Goal: Task Accomplishment & Management: Use online tool/utility

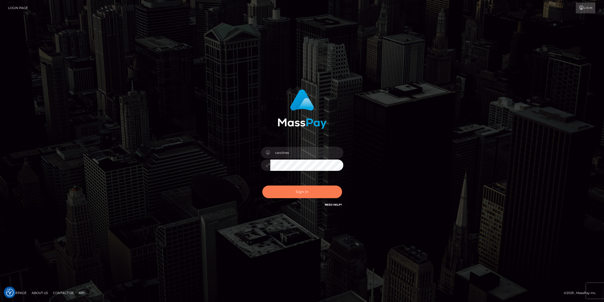
click at [292, 191] on button "Sign in" at bounding box center [302, 191] width 80 height 13
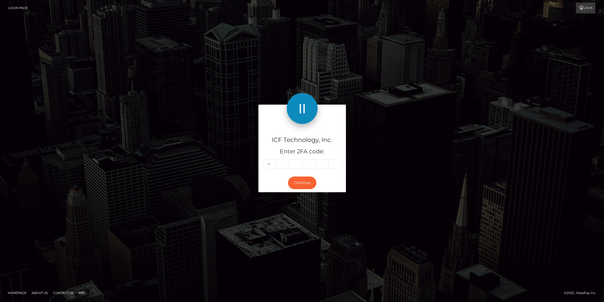
type input "2"
type input "5"
type input "8"
type input "2"
type input "5"
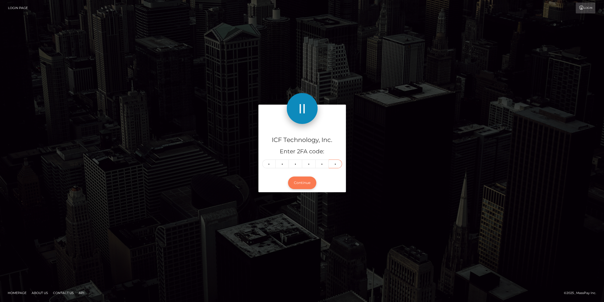
type input "3"
click at [306, 185] on button "Continue" at bounding box center [302, 182] width 28 height 13
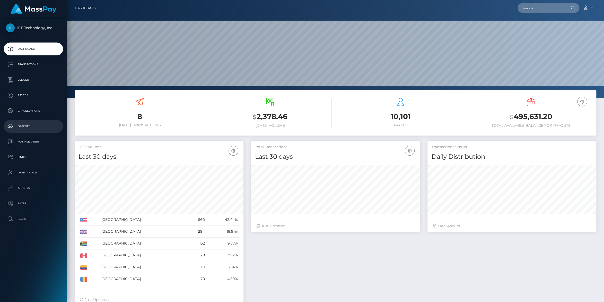
scroll to position [91, 169]
click at [20, 79] on p "Ledger" at bounding box center [33, 80] width 55 height 8
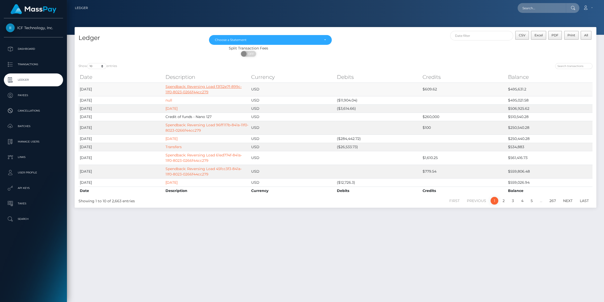
click at [177, 87] on link "Spendback: Reversing Load f3f32e7f-899c-11f0-8023-0266f44cc279" at bounding box center [203, 89] width 76 height 10
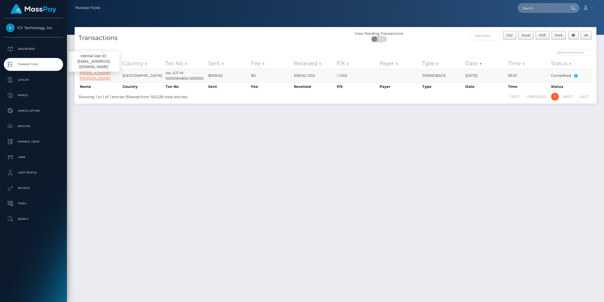
click at [95, 76] on link "[PERSON_NAME] [PERSON_NAME]" at bounding box center [95, 75] width 31 height 10
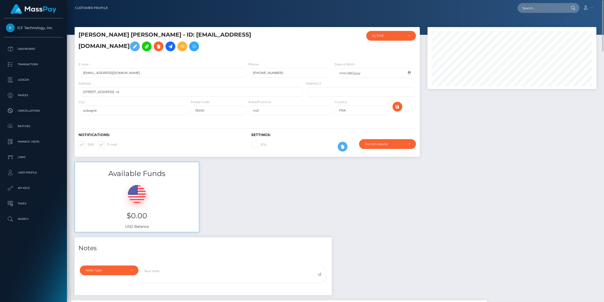
drag, startPoint x: 19, startPoint y: 81, endPoint x: 74, endPoint y: 59, distance: 59.0
click at [19, 80] on p "Ledger" at bounding box center [33, 80] width 55 height 8
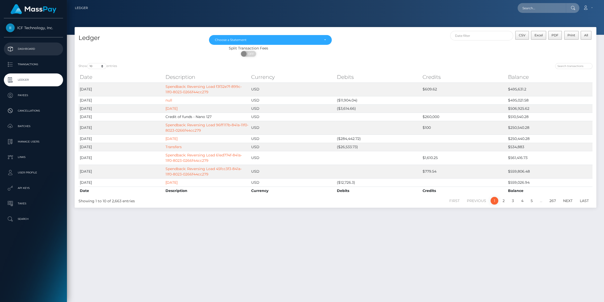
click at [20, 48] on p "Dashboard" at bounding box center [33, 49] width 55 height 8
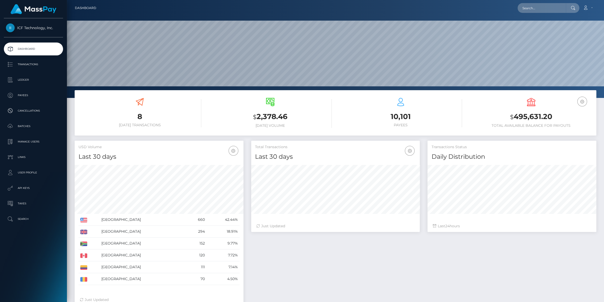
scroll to position [91, 169]
click at [19, 82] on p "Ledger" at bounding box center [33, 80] width 55 height 8
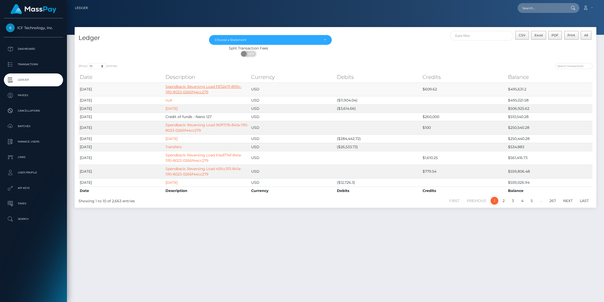
click at [196, 89] on td "Spendback: Reversing Load f3f32e7f-899c-11f0-8023-0266f44cc279" at bounding box center [207, 89] width 86 height 14
click at [204, 91] on link "Spendback: Reversing Load f3f32e7f-899c-11f0-8023-0266f44cc279" at bounding box center [203, 89] width 76 height 10
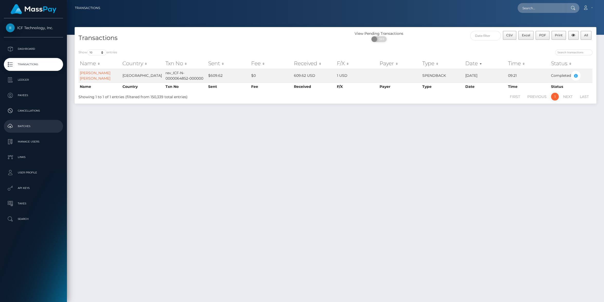
click at [19, 127] on p "Batches" at bounding box center [33, 126] width 55 height 8
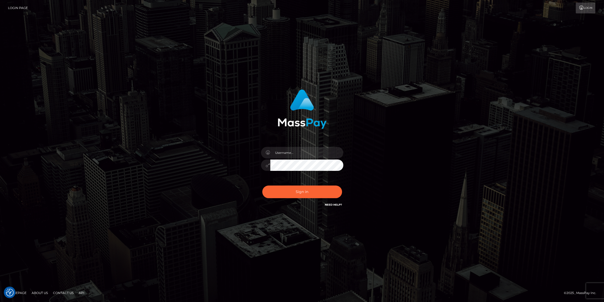
type input "carolines"
click at [294, 193] on button "Sign in" at bounding box center [302, 191] width 80 height 13
click at [293, 191] on button "Sign in" at bounding box center [302, 191] width 80 height 13
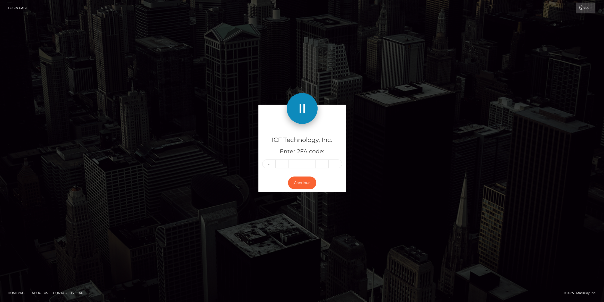
type input "8"
type input "9"
type input "4"
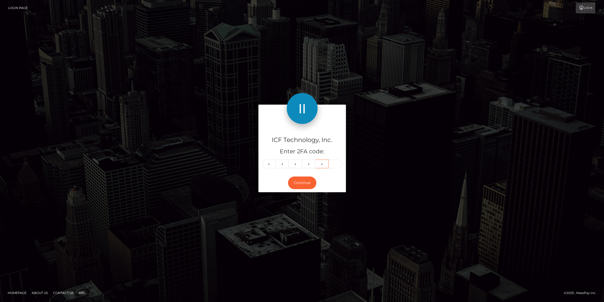
type input "0"
type input "9"
click at [299, 182] on button "Continue" at bounding box center [302, 182] width 28 height 13
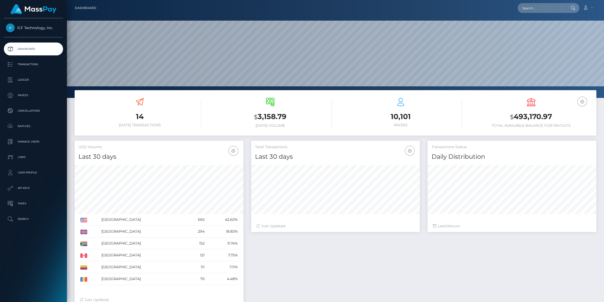
scroll to position [91, 169]
click at [29, 95] on p "Payees" at bounding box center [33, 95] width 55 height 8
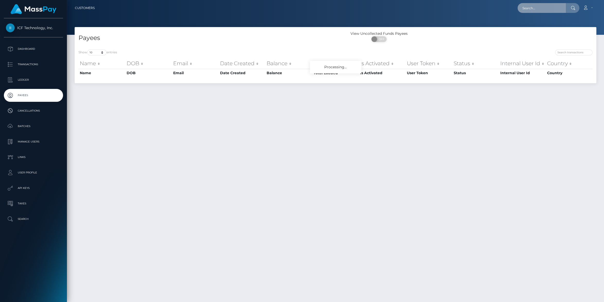
click at [523, 8] on input "text" at bounding box center [541, 8] width 48 height 10
paste input "[EMAIL_ADDRESS][DOMAIN_NAME]"
type input "[EMAIL_ADDRESS][DOMAIN_NAME]"
click at [534, 27] on link "Phomolo Ranqabang" at bounding box center [540, 27] width 46 height 10
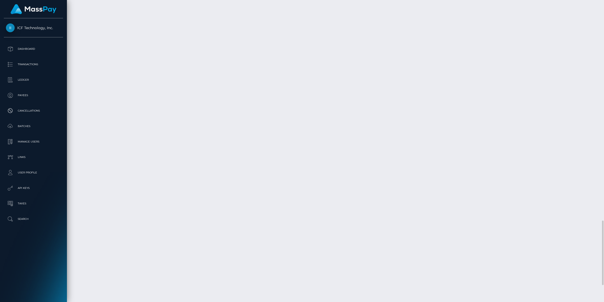
scroll to position [1108, 0]
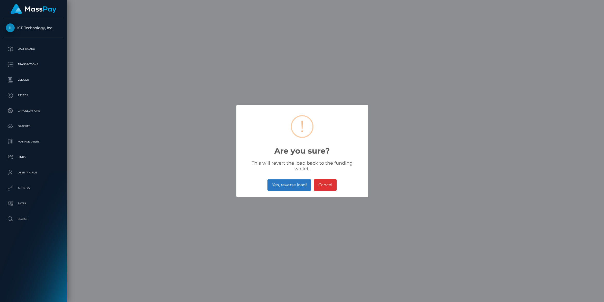
click at [285, 184] on button "Yes, reverse load!" at bounding box center [289, 184] width 44 height 11
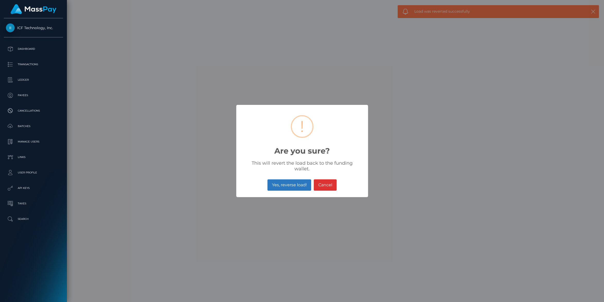
click at [281, 183] on button "Yes, reverse load!" at bounding box center [289, 184] width 44 height 11
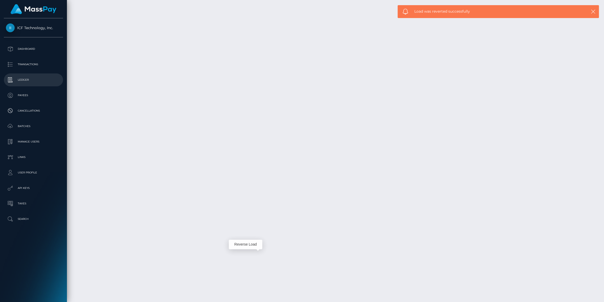
click at [20, 78] on p "Ledger" at bounding box center [33, 80] width 55 height 8
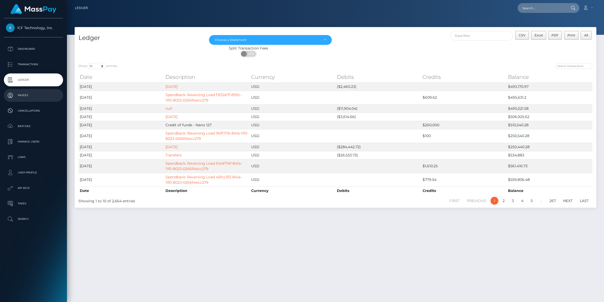
click at [17, 96] on p "Payees" at bounding box center [33, 95] width 55 height 8
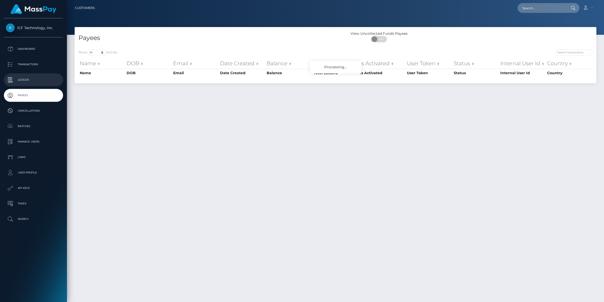
click at [17, 79] on p "Ledger" at bounding box center [33, 80] width 55 height 8
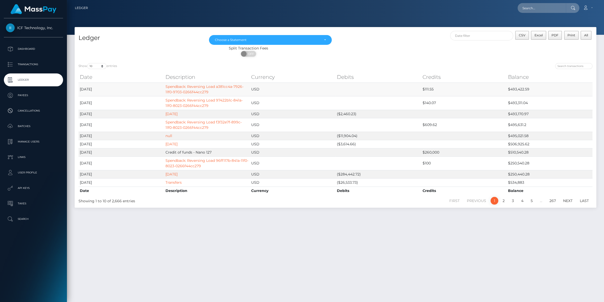
click at [176, 89] on td "Spendback: Reversing Load a381cc4a-7926-11f0-9703-0266f44cc279" at bounding box center [207, 89] width 86 height 14
click at [190, 92] on link "Spendback: Reversing Load a381cc4a-7926-11f0-9703-0266f44cc279" at bounding box center [204, 89] width 78 height 10
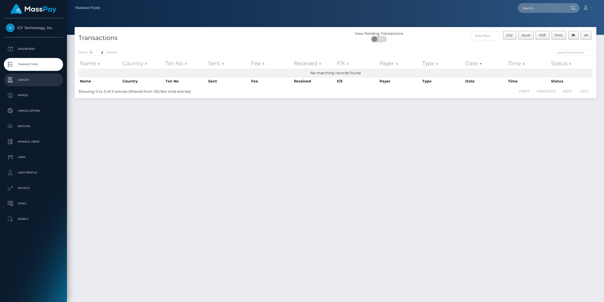
click at [21, 79] on p "Ledger" at bounding box center [33, 80] width 55 height 8
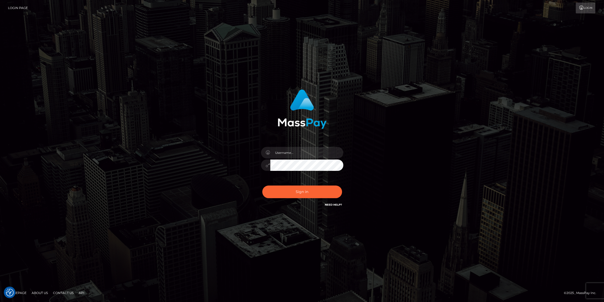
type input "carolines"
drag, startPoint x: 296, startPoint y: 191, endPoint x: 300, endPoint y: 187, distance: 4.9
click at [296, 191] on button "Sign in" at bounding box center [302, 191] width 80 height 13
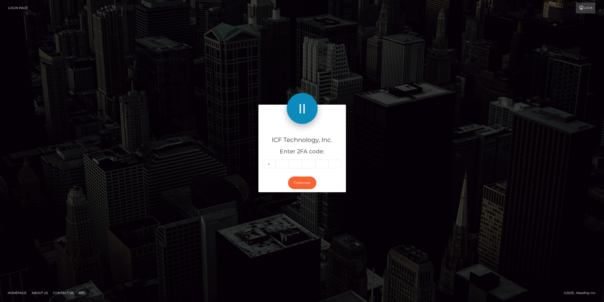
type input "1"
type input "3"
type input "6"
type input "0"
type input "7"
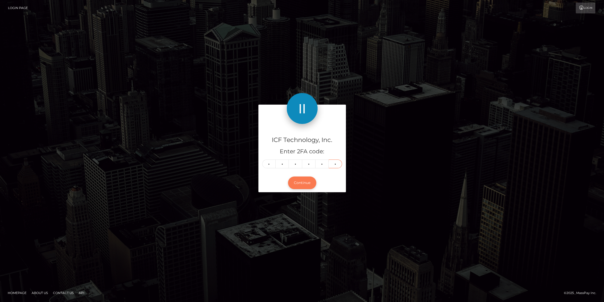
type input "7"
click at [302, 184] on button "Continue" at bounding box center [302, 182] width 28 height 13
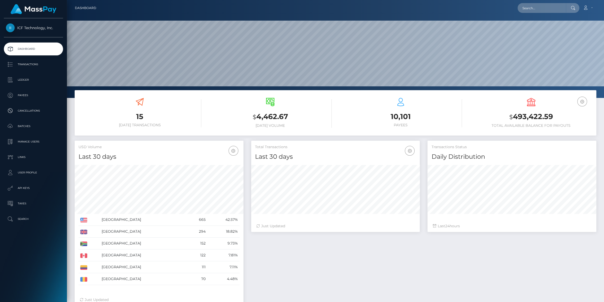
scroll to position [91, 169]
click at [17, 81] on p "Ledger" at bounding box center [33, 80] width 55 height 8
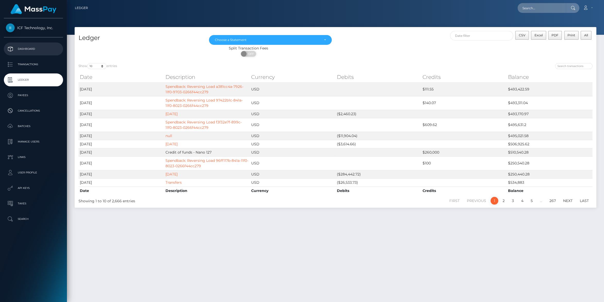
click at [25, 48] on p "Dashboard" at bounding box center [33, 49] width 55 height 8
click at [27, 49] on p "Dashboard" at bounding box center [33, 49] width 55 height 8
click at [16, 48] on p "Dashboard" at bounding box center [33, 49] width 55 height 8
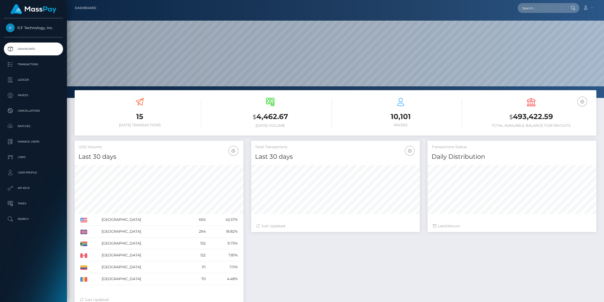
scroll to position [91, 169]
click at [22, 93] on p "Payees" at bounding box center [33, 95] width 55 height 8
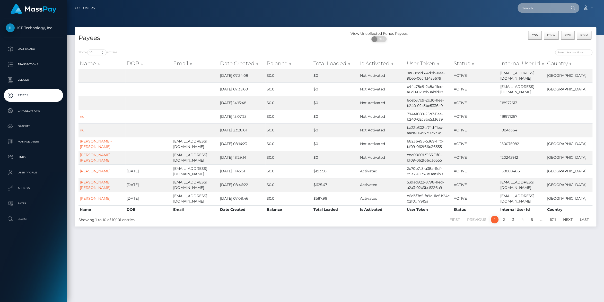
click at [529, 12] on input "text" at bounding box center [541, 8] width 48 height 10
paste input "lethikimphuongmhmedia@gmai.com"
type input "lethikimphuongmhmedia@gmai.com"
click at [469, 10] on div "lethikimphuongmhmedia@gmai.com Loading... Loading... Account Edit Profile Logout" at bounding box center [347, 8] width 497 height 11
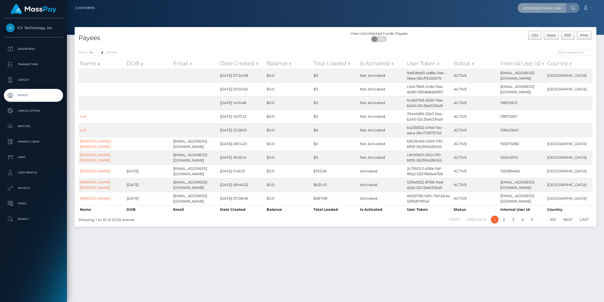
click at [561, 7] on input "lethikimphuongmhmedia@gmai.com" at bounding box center [541, 8] width 48 height 10
click at [437, 19] on div at bounding box center [335, 17] width 537 height 35
click at [19, 78] on p "Ledger" at bounding box center [33, 80] width 55 height 8
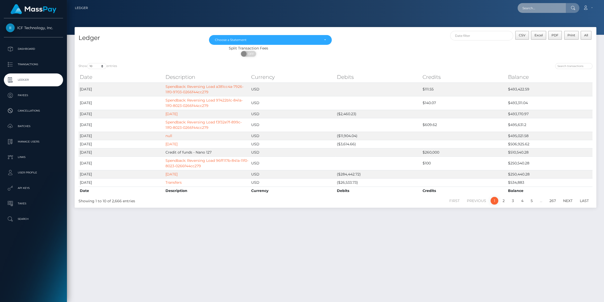
click at [538, 9] on input "text" at bounding box center [541, 8] width 48 height 10
paste input "Phuongkimthilemhmedia@gmai.com"
type input "Phuongkimthilemhmedia@gmai.com"
click at [525, 25] on link "LE THI KIM PHUONG" at bounding box center [542, 27] width 50 height 10
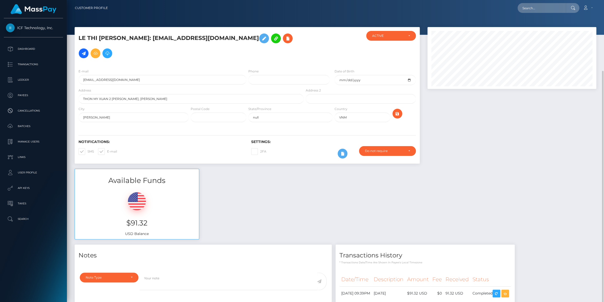
scroll to position [37, 0]
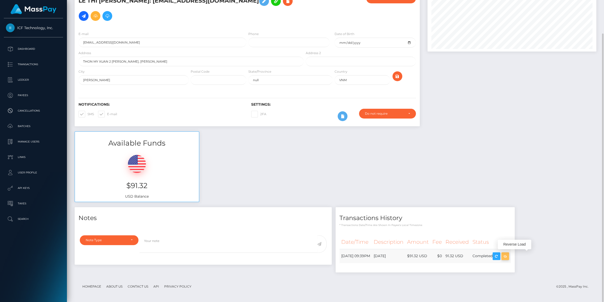
click at [508, 254] on icon "button" at bounding box center [505, 256] width 6 height 6
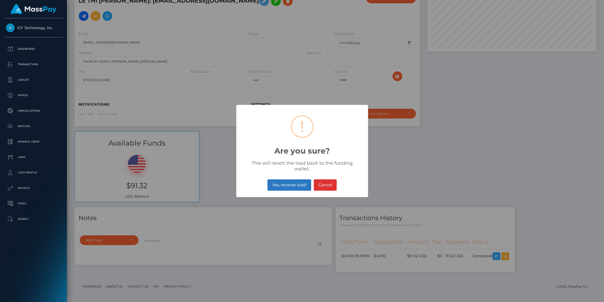
click at [286, 182] on button "Yes, reverse load!" at bounding box center [289, 184] width 44 height 11
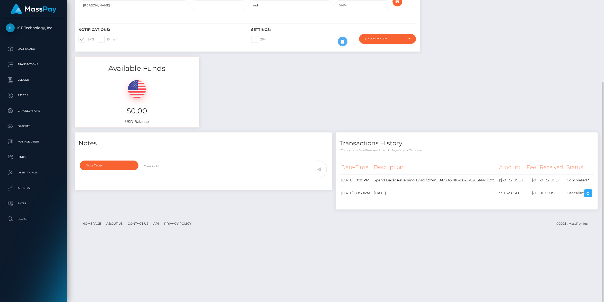
scroll to position [84, 0]
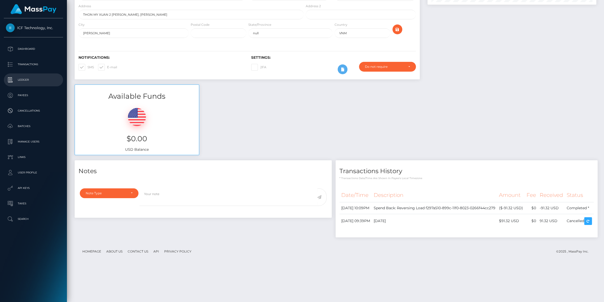
click at [20, 77] on p "Ledger" at bounding box center [33, 80] width 55 height 8
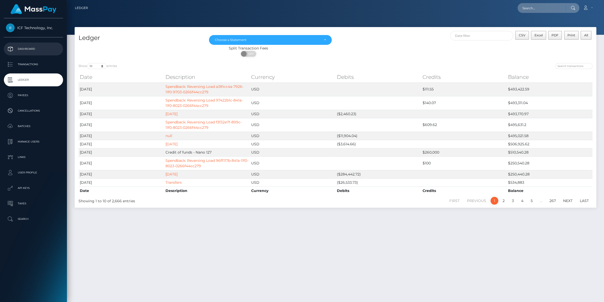
click at [24, 50] on p "Dashboard" at bounding box center [33, 49] width 55 height 8
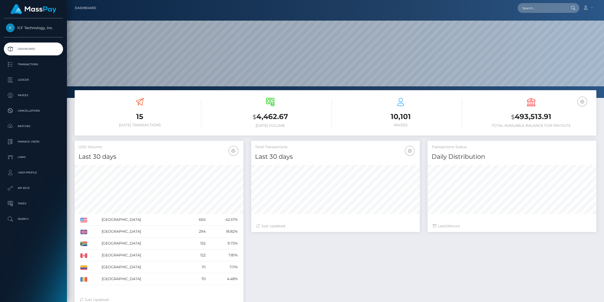
scroll to position [91, 169]
drag, startPoint x: 20, startPoint y: 76, endPoint x: 43, endPoint y: 76, distance: 22.4
click at [20, 76] on link "Ledger" at bounding box center [33, 79] width 59 height 13
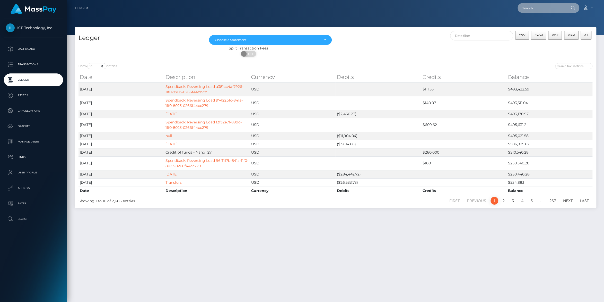
click at [521, 10] on input "text" at bounding box center [541, 8] width 48 height 10
paste input "Phuongkimthilemhmedia@gmai.com"
type input "Phuongkimthilemhmedia@gmai.com"
click at [532, 26] on link "LE THI KIM PHUONG" at bounding box center [542, 27] width 50 height 10
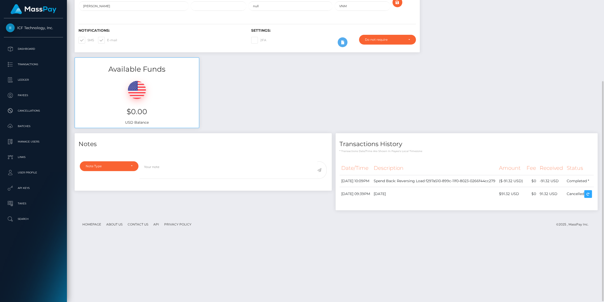
scroll to position [83, 0]
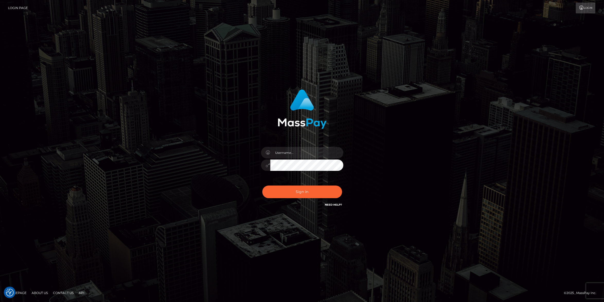
type input "carolines"
click at [289, 189] on button "Sign in" at bounding box center [302, 191] width 80 height 13
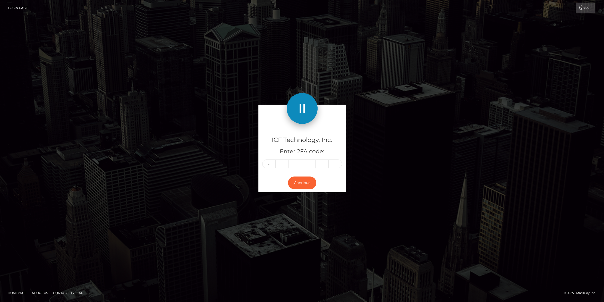
type input "5"
type input "2"
type input "7"
type input "4"
type input "3"
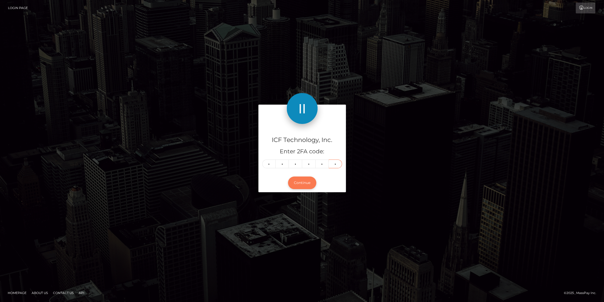
type input "4"
click at [301, 182] on button "Continue" at bounding box center [302, 182] width 28 height 13
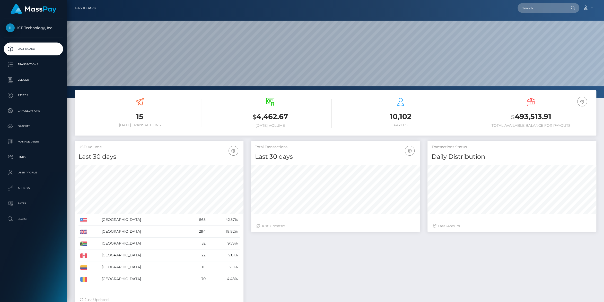
scroll to position [91, 169]
click at [21, 84] on p "Ledger" at bounding box center [33, 80] width 55 height 8
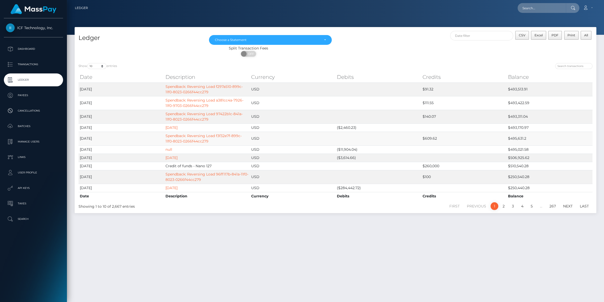
click at [192, 139] on td "Spendback: Reversing Load f3f32e7f-899c-11f0-8023-0266f44cc279" at bounding box center [207, 138] width 86 height 14
click at [195, 141] on link "Spendback: Reversing Load f3f32e7f-899c-11f0-8023-0266f44cc279" at bounding box center [203, 138] width 76 height 10
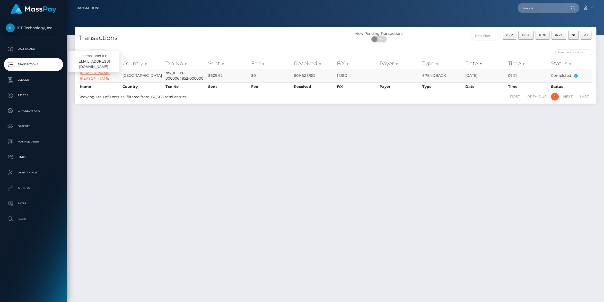
click at [95, 76] on link "[PERSON_NAME] [PERSON_NAME]" at bounding box center [95, 75] width 31 height 10
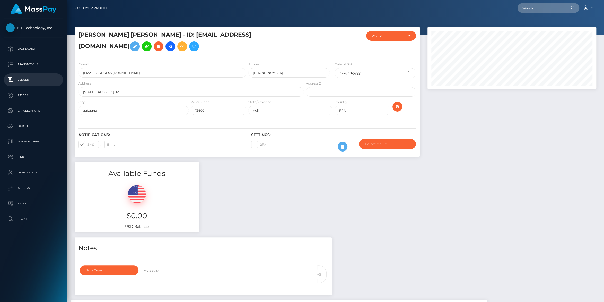
click at [22, 78] on p "Ledger" at bounding box center [33, 80] width 55 height 8
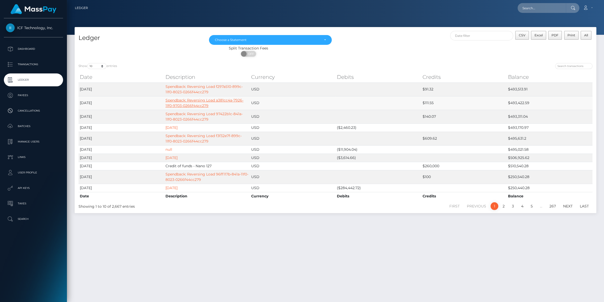
click at [200, 104] on link "Spendback: Reversing Load a381cc4a-7926-11f0-9703-0266f44cc279" at bounding box center [204, 103] width 78 height 10
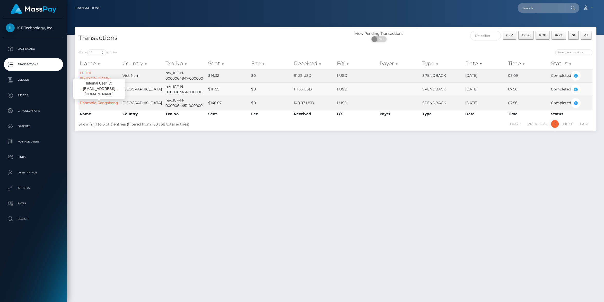
click at [101, 91] on link "Phomolo Ranqabang" at bounding box center [99, 89] width 38 height 5
